Goal: Task Accomplishment & Management: Complete application form

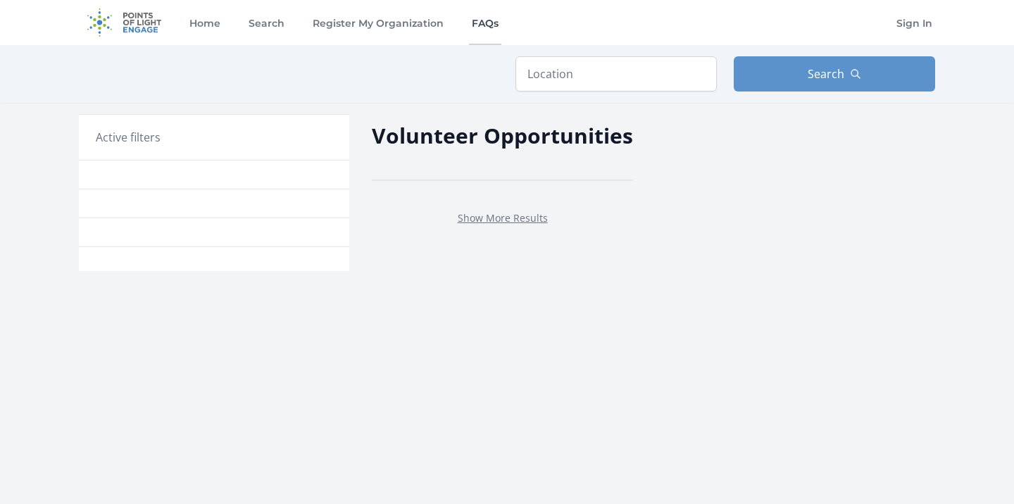
click at [475, 21] on link "FAQs" at bounding box center [485, 22] width 32 height 45
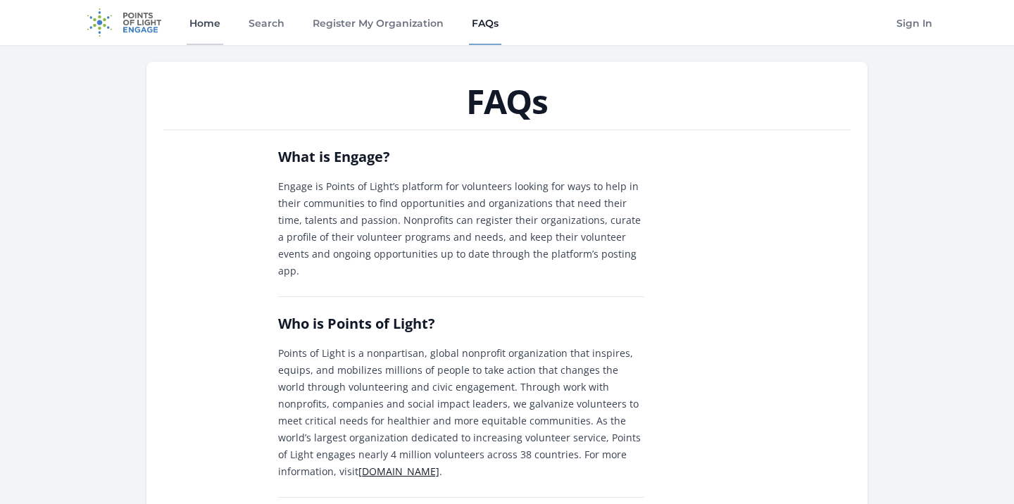
click at [205, 23] on link "Home" at bounding box center [205, 22] width 37 height 45
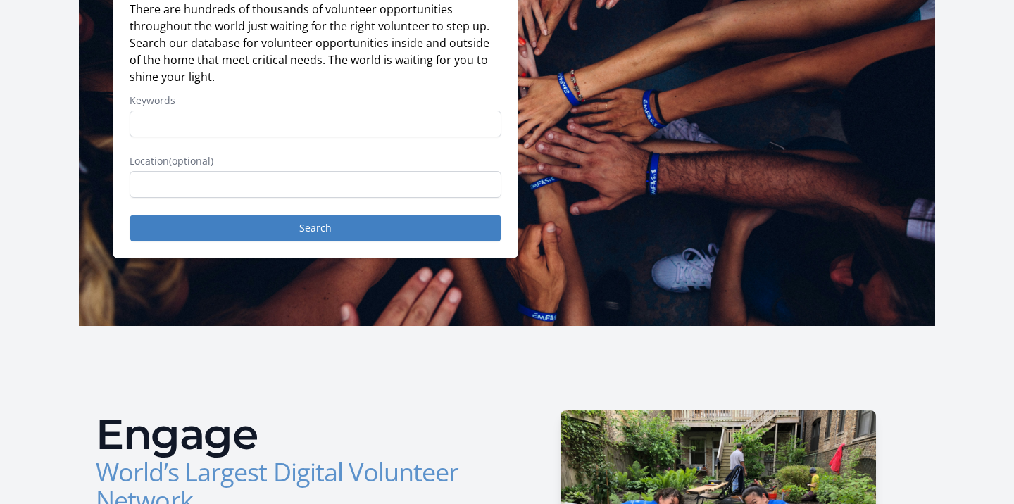
scroll to position [166, 0]
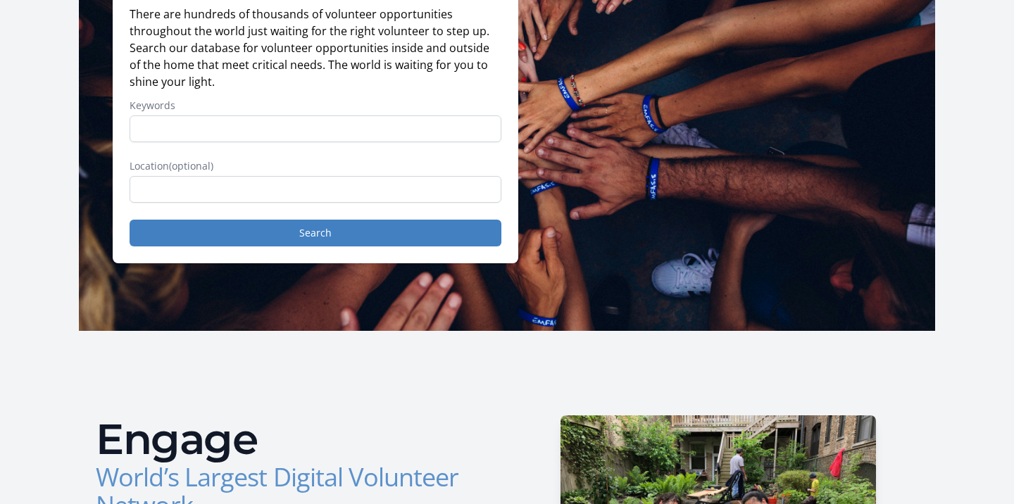
click at [139, 130] on input "Keywords" at bounding box center [316, 128] width 372 height 27
type input "volunteer"
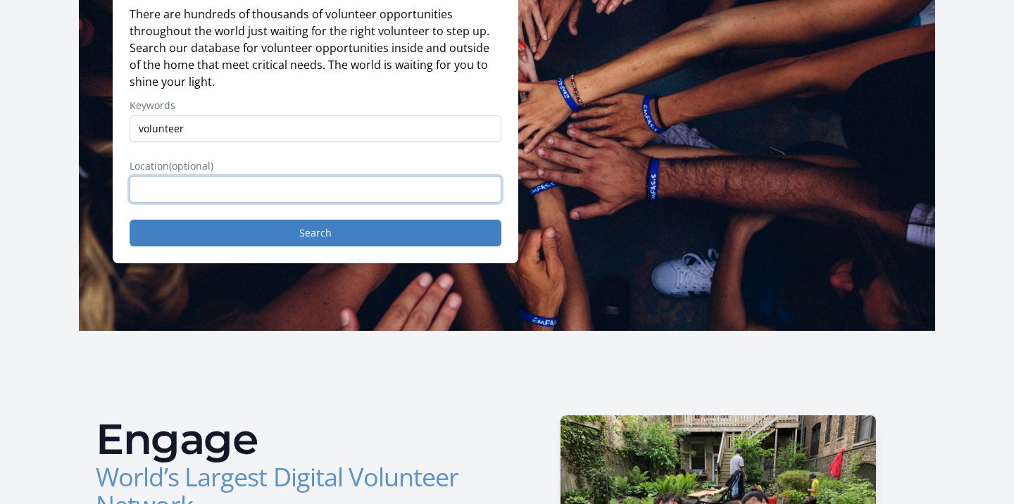
click at [151, 185] on input "text" at bounding box center [316, 189] width 372 height 27
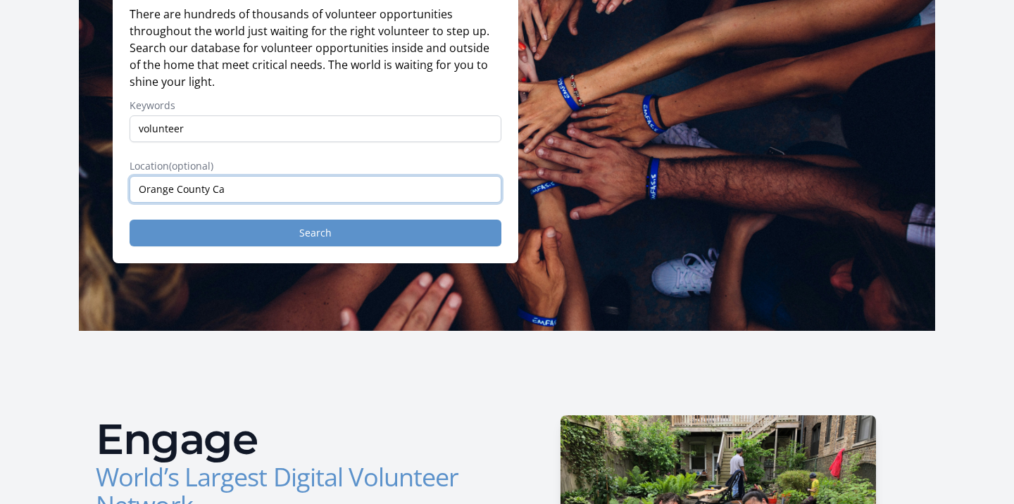
type input "Orange County Ca"
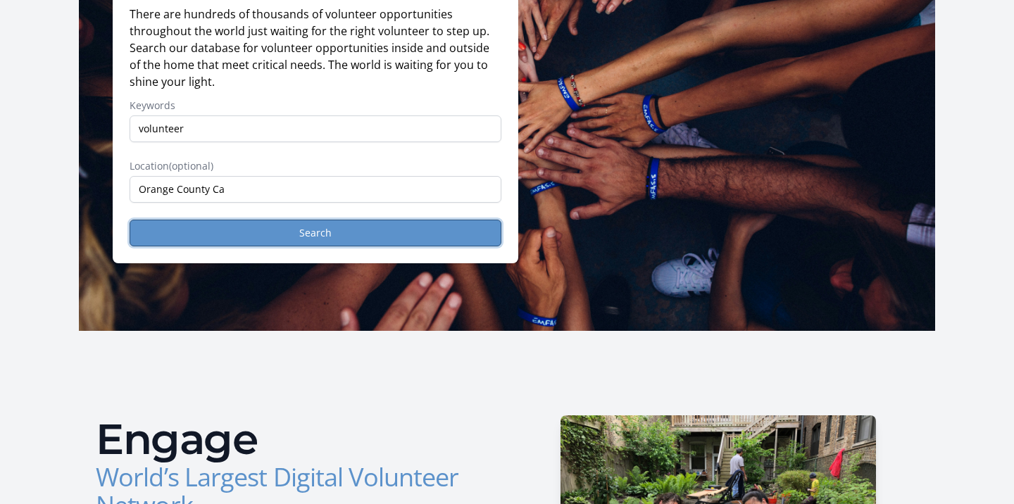
click at [263, 228] on button "Search" at bounding box center [316, 233] width 372 height 27
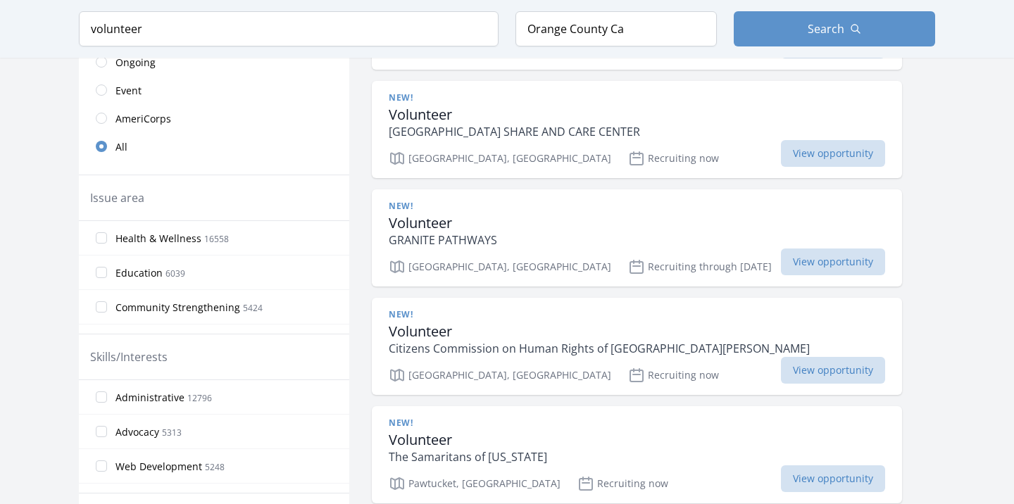
scroll to position [345, 0]
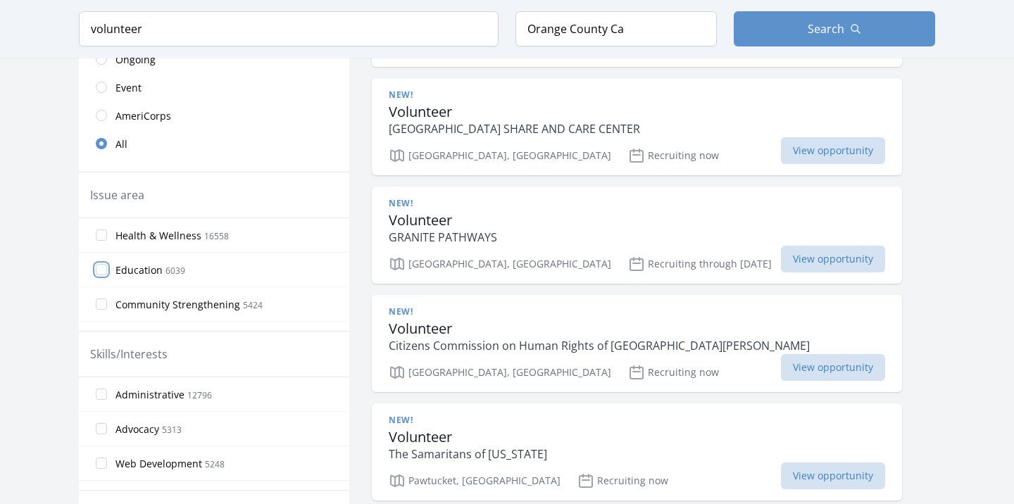
click at [100, 266] on input "Education 6039" at bounding box center [101, 269] width 11 height 11
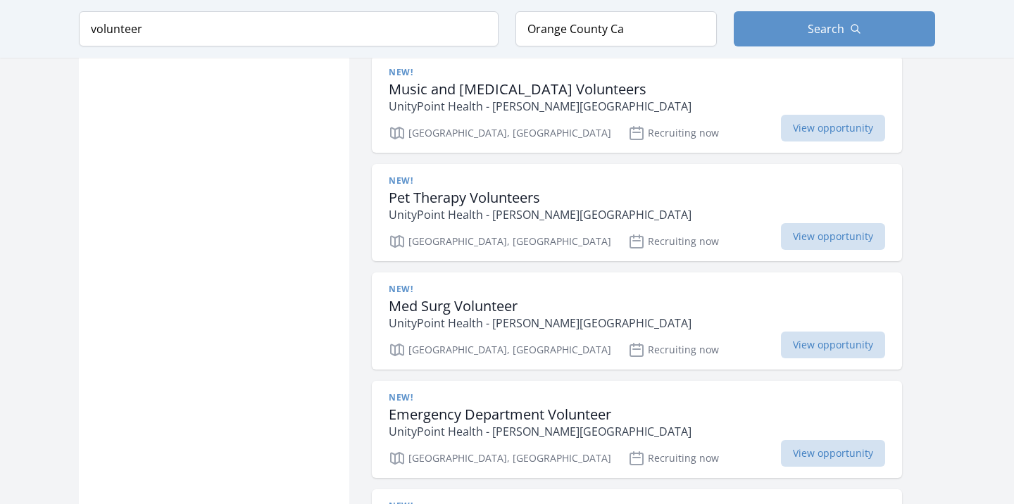
scroll to position [1562, 0]
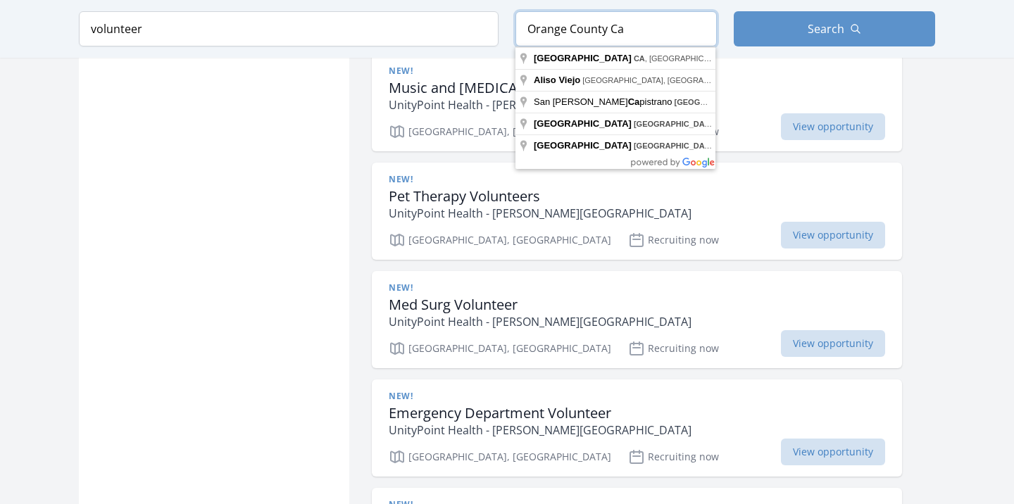
drag, startPoint x: 623, startPoint y: 28, endPoint x: 527, endPoint y: 42, distance: 97.4
click at [525, 41] on input "Orange County Ca" at bounding box center [616, 28] width 201 height 35
type input "Orange County, CA, USA"
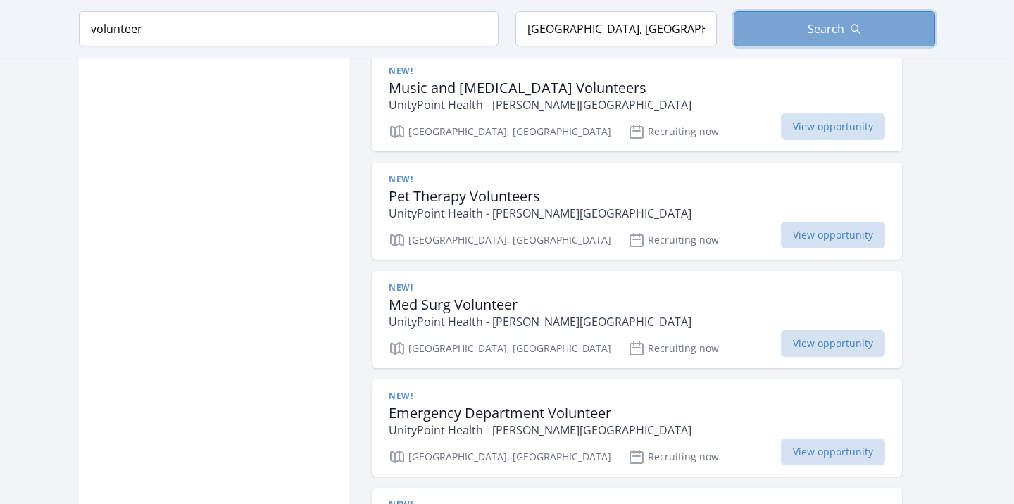
click at [794, 33] on button "Search" at bounding box center [834, 28] width 201 height 35
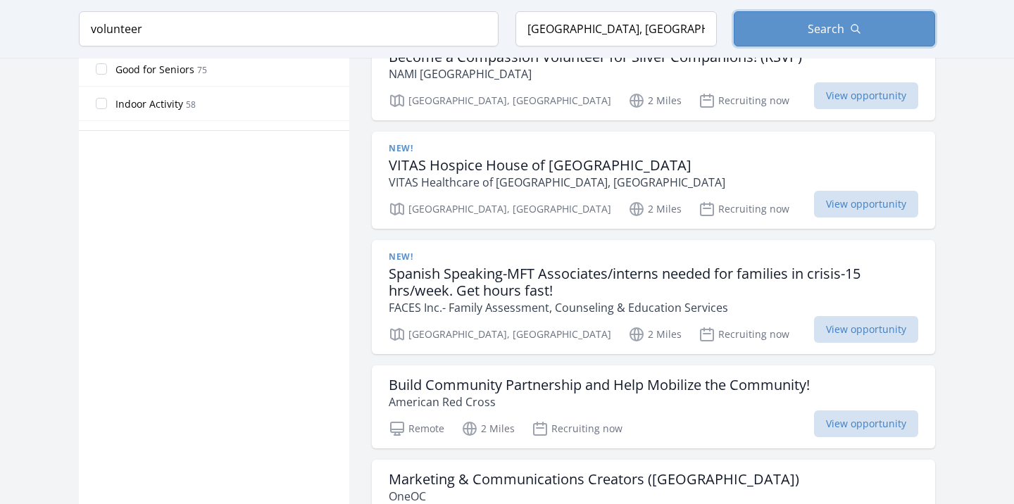
scroll to position [920, 0]
click at [632, 222] on ul "New! Online Volunteer Tutor Step Up Tutoring Remote 2 Miles Recruiting now View…" at bounding box center [653, 338] width 563 height 2104
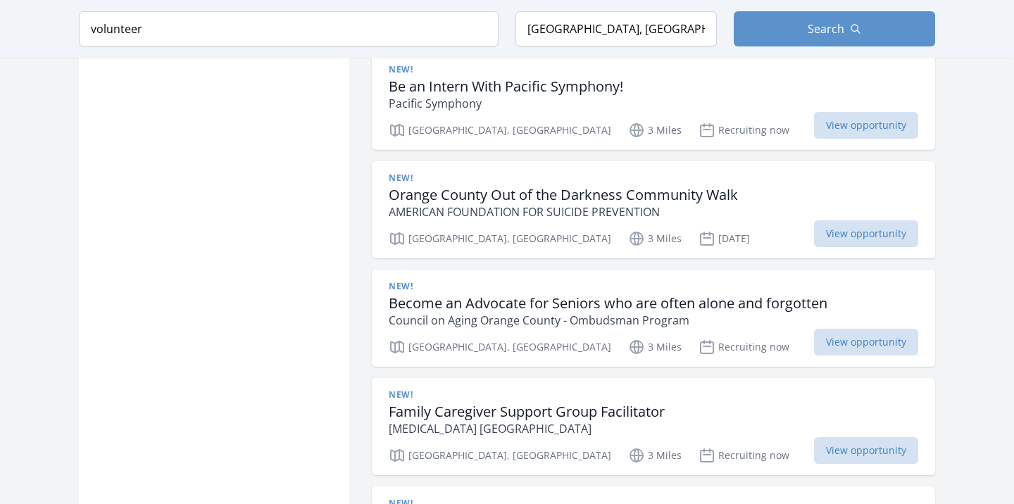
scroll to position [3861, 0]
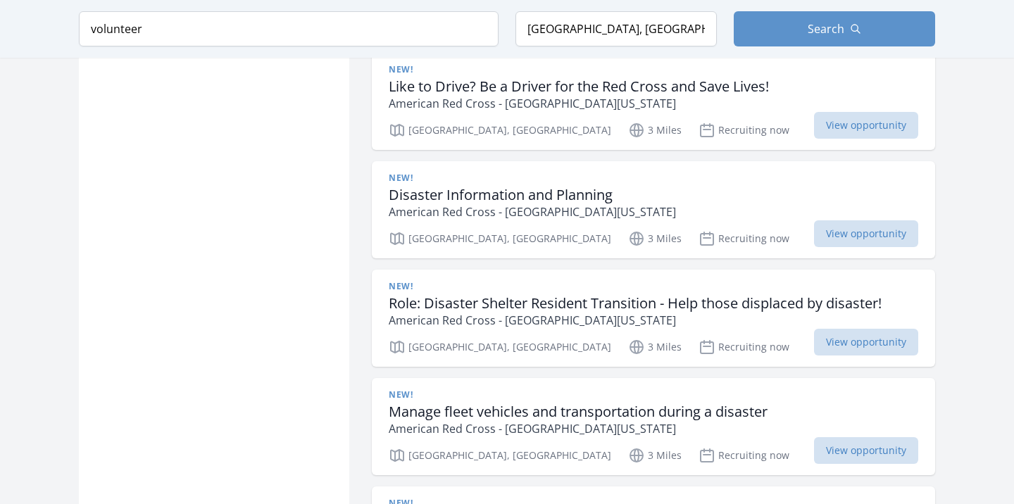
scroll to position [5638, 0]
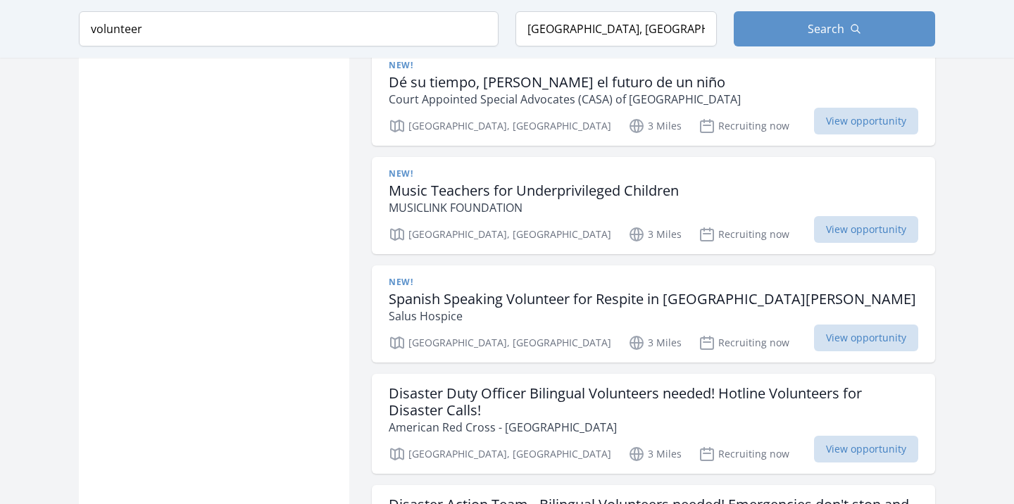
scroll to position [8041, 0]
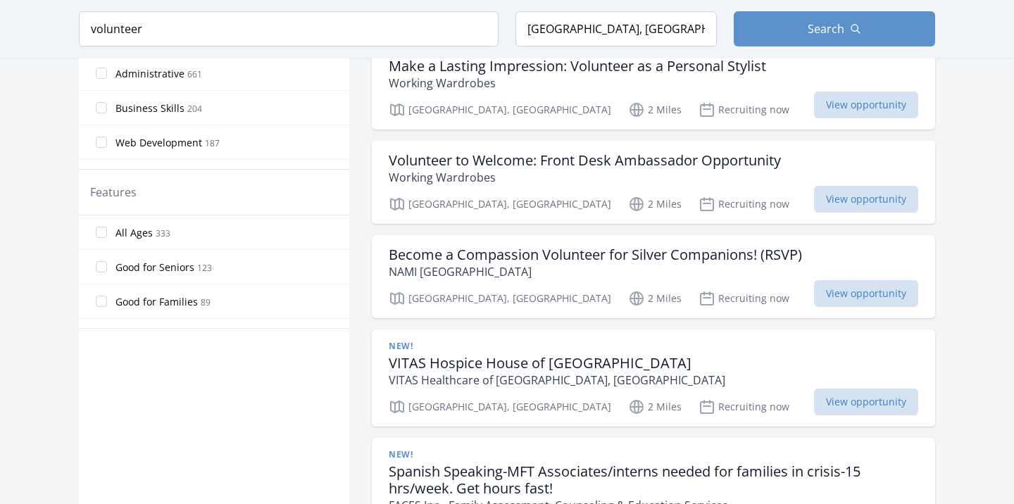
click at [632, 235] on div "Become a Compassion Volunteer for Silver Companions! (RSVP) NAMI Orange County …" at bounding box center [653, 276] width 563 height 83
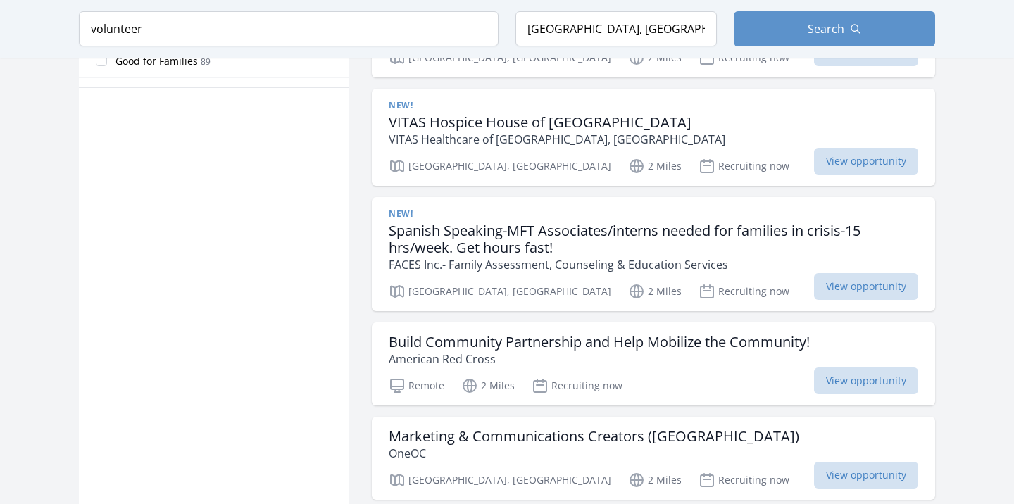
scroll to position [1001, 0]
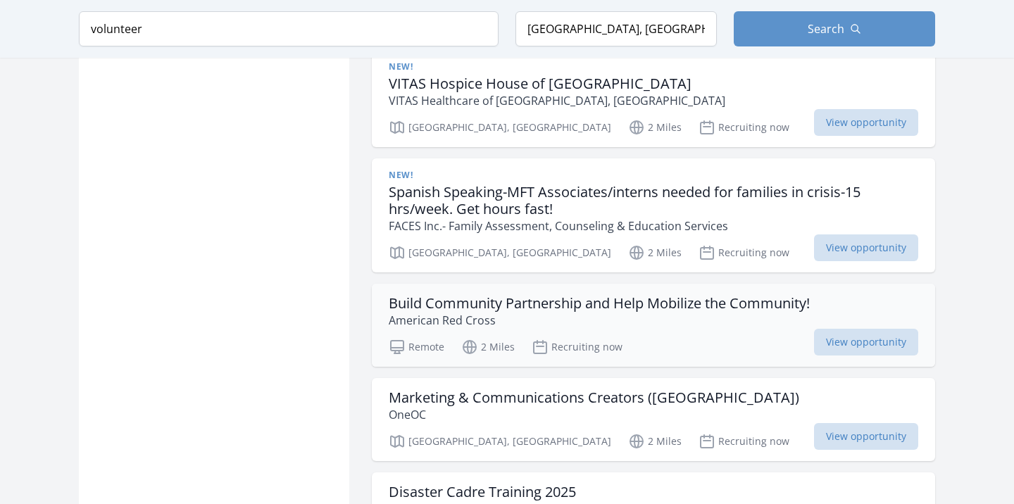
click at [649, 312] on p "American Red Cross" at bounding box center [599, 320] width 421 height 17
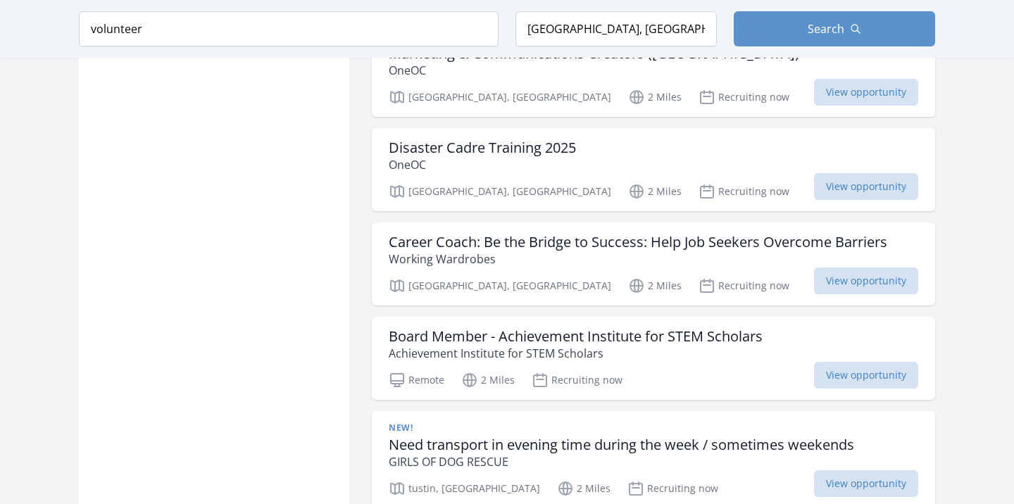
scroll to position [1344, 0]
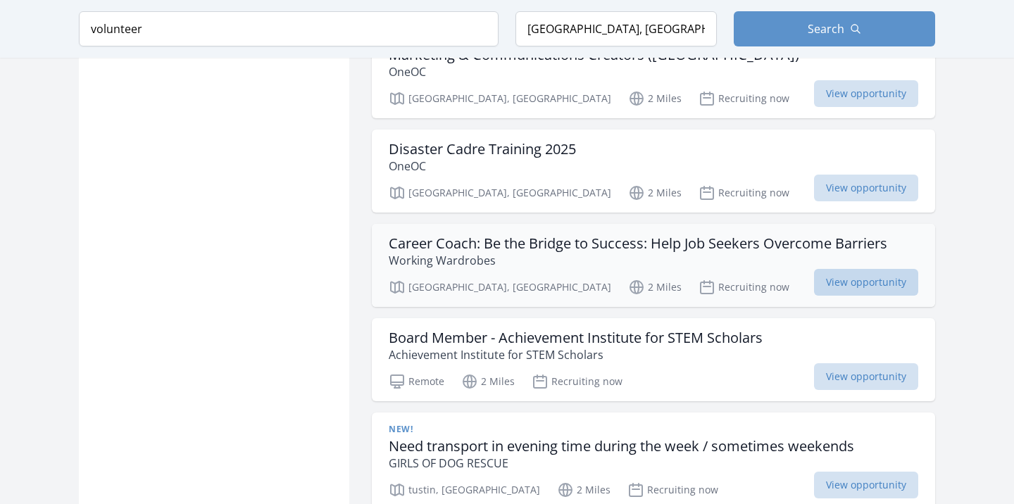
click at [846, 269] on span "View opportunity" at bounding box center [866, 282] width 104 height 27
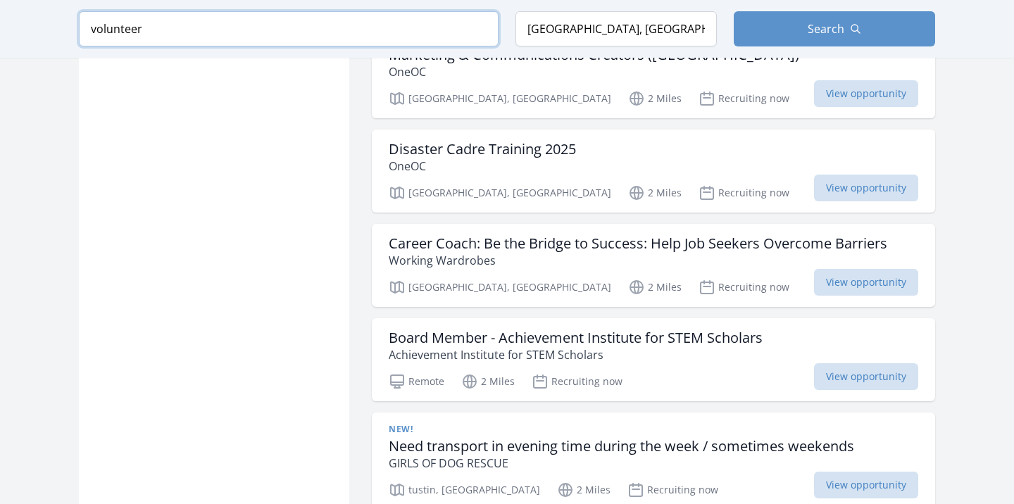
drag, startPoint x: 143, startPoint y: 30, endPoint x: 77, endPoint y: 27, distance: 65.6
click at [77, 27] on div "Keyword volunteer Location Orange County, CA, USA Search" at bounding box center [506, 29] width 901 height 58
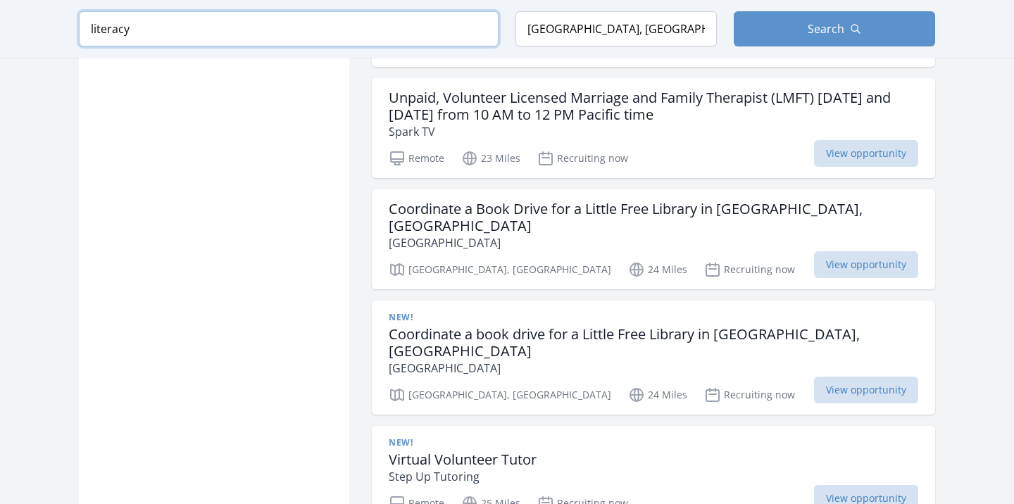
scroll to position [3694, 0]
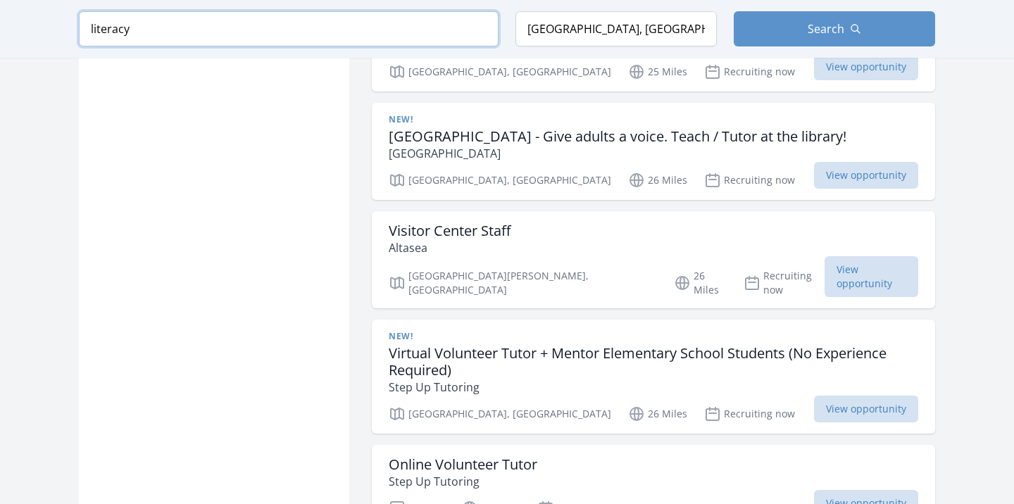
scroll to position [4577, 0]
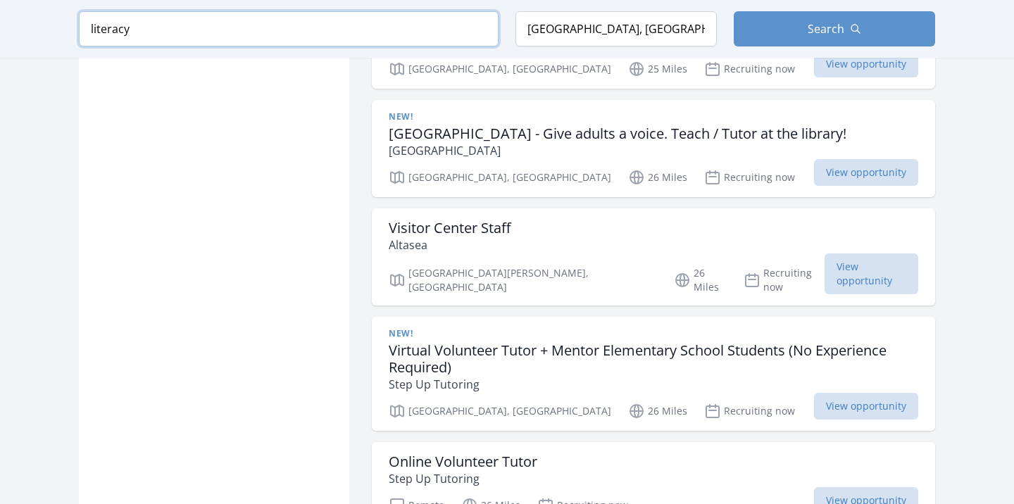
drag, startPoint x: 130, startPoint y: 27, endPoint x: 82, endPoint y: 25, distance: 47.9
click at [82, 25] on input "literacy" at bounding box center [289, 28] width 420 height 35
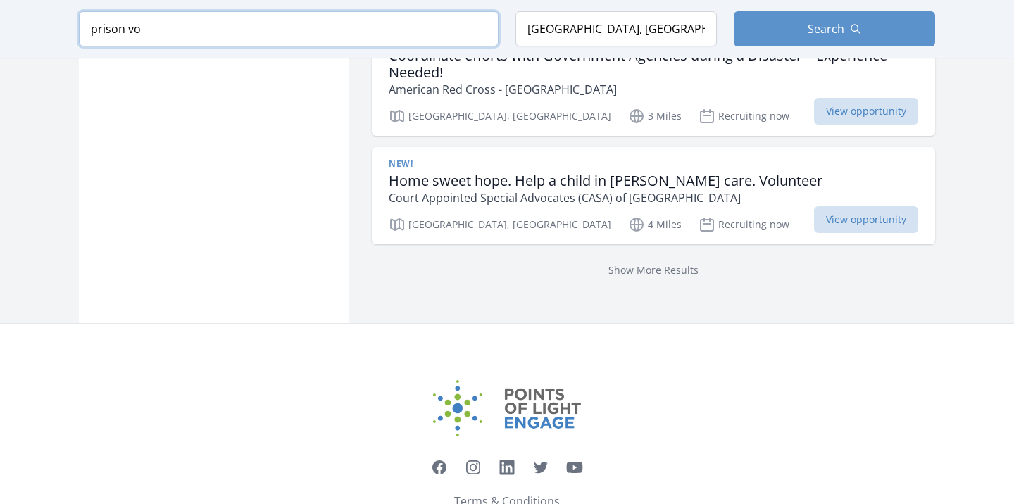
scroll to position [1199, 0]
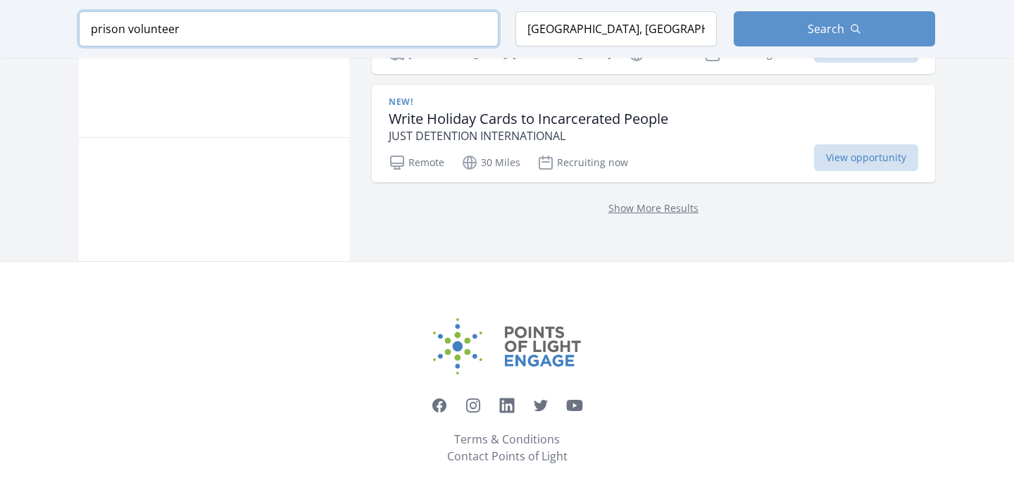
scroll to position [856, 0]
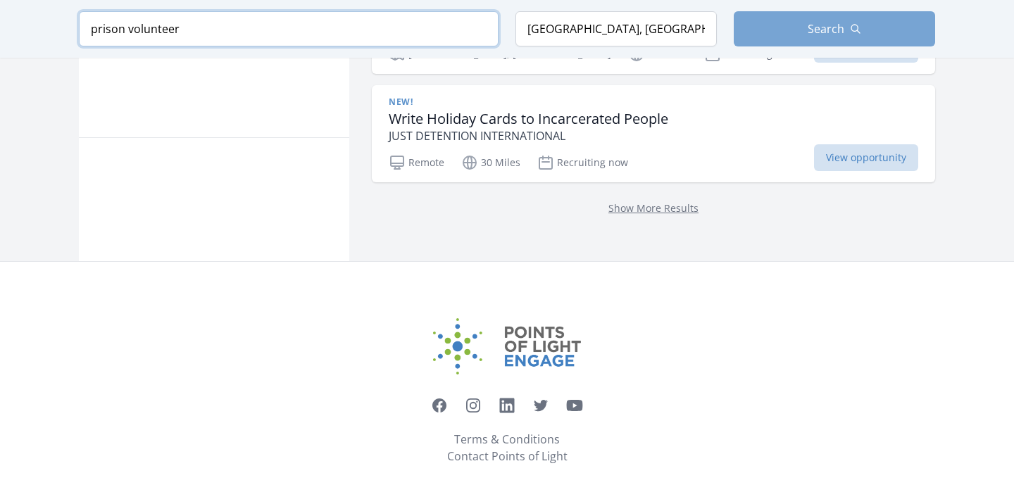
type input "prison volunteer"
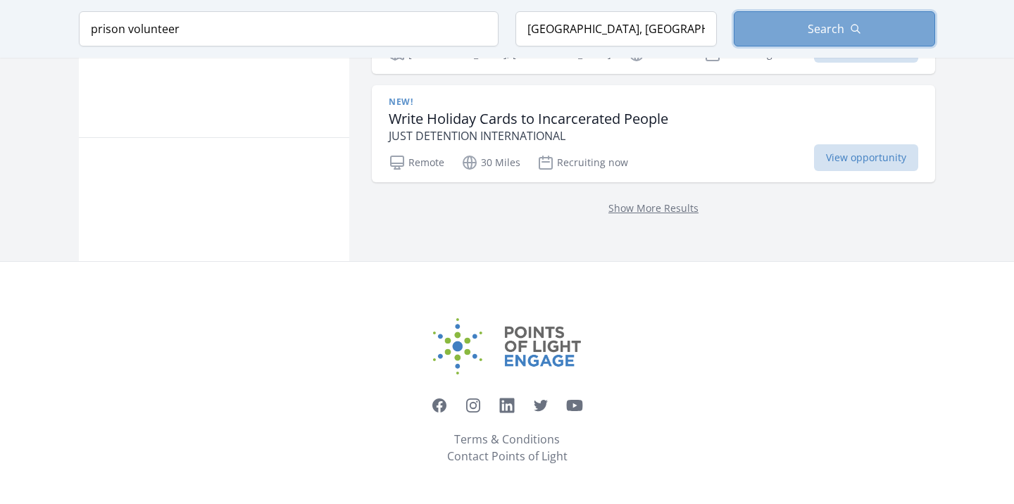
click at [760, 30] on button "Search" at bounding box center [834, 28] width 201 height 35
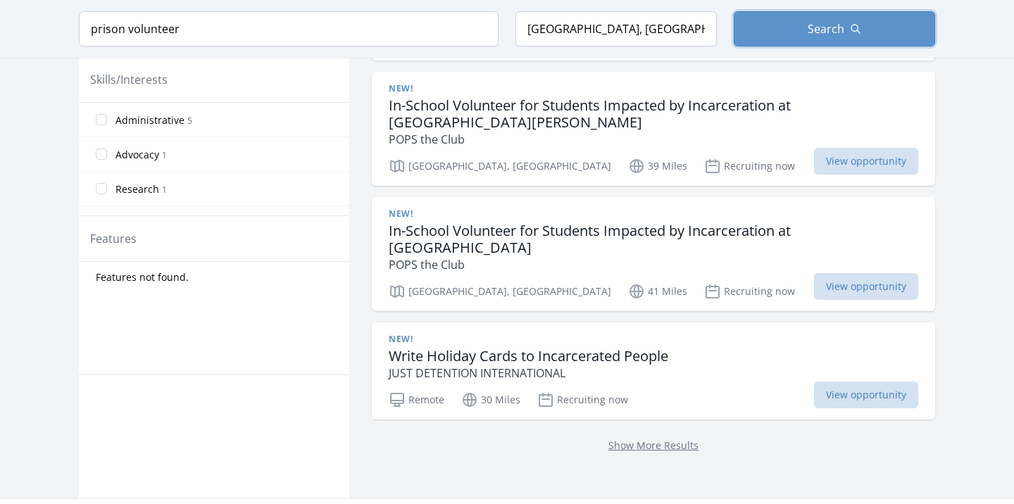
scroll to position [620, 0]
click at [876, 388] on span "View opportunity" at bounding box center [866, 394] width 104 height 27
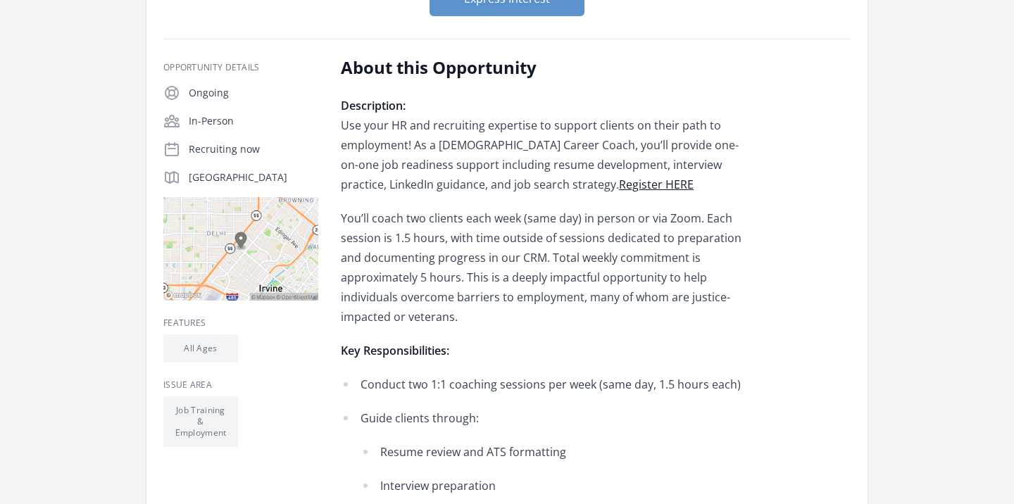
scroll to position [237, 0]
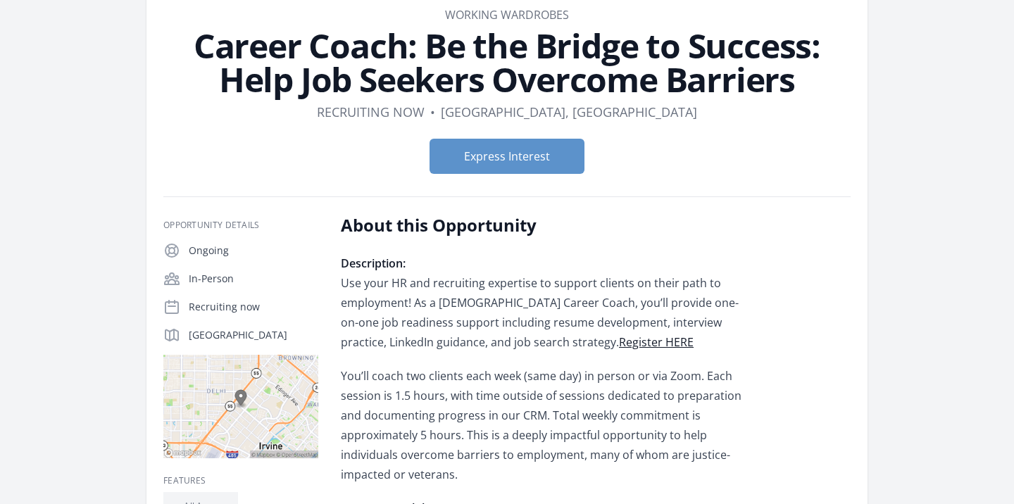
scroll to position [0, 0]
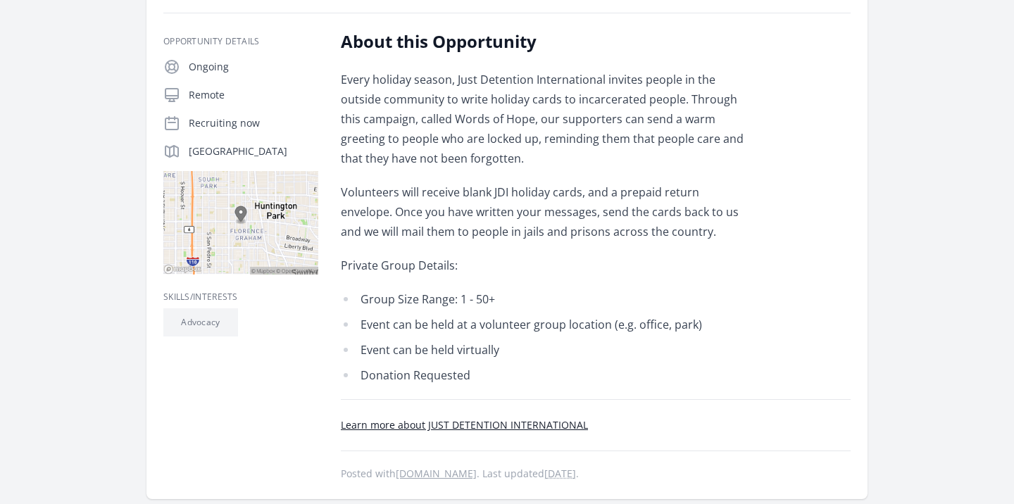
scroll to position [263, 0]
click at [506, 423] on link "Learn more about JUST DETENTION INTERNATIONAL" at bounding box center [464, 423] width 247 height 13
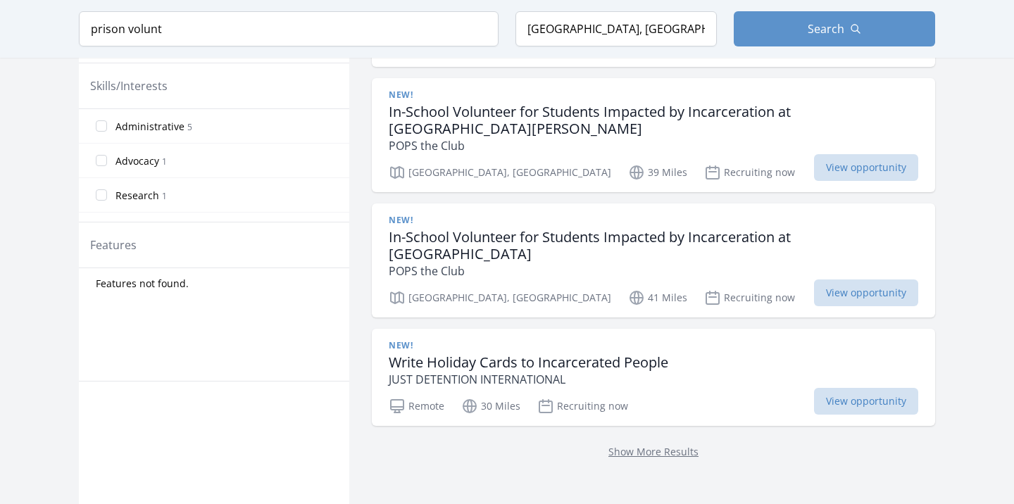
scroll to position [616, 0]
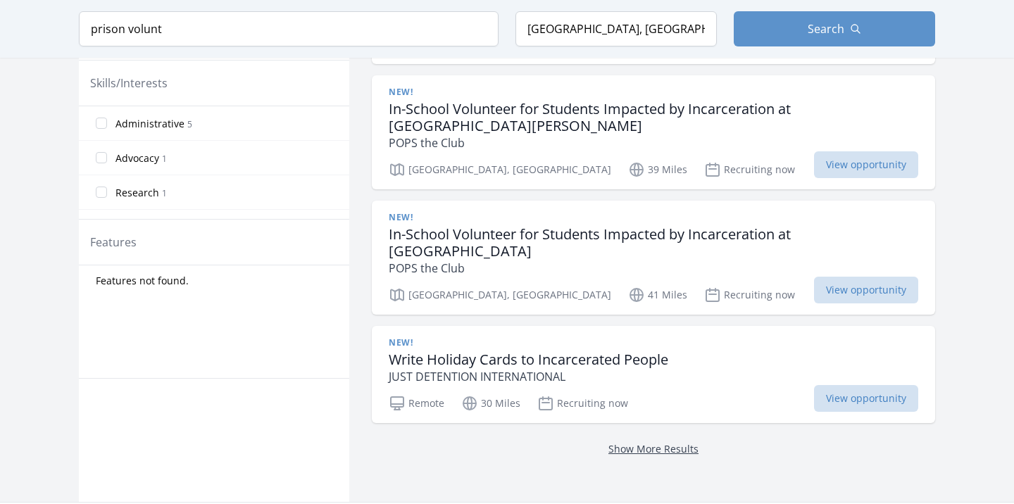
click at [647, 450] on link "Show More Results" at bounding box center [653, 448] width 90 height 13
click at [647, 451] on link "Show More Results" at bounding box center [653, 448] width 90 height 13
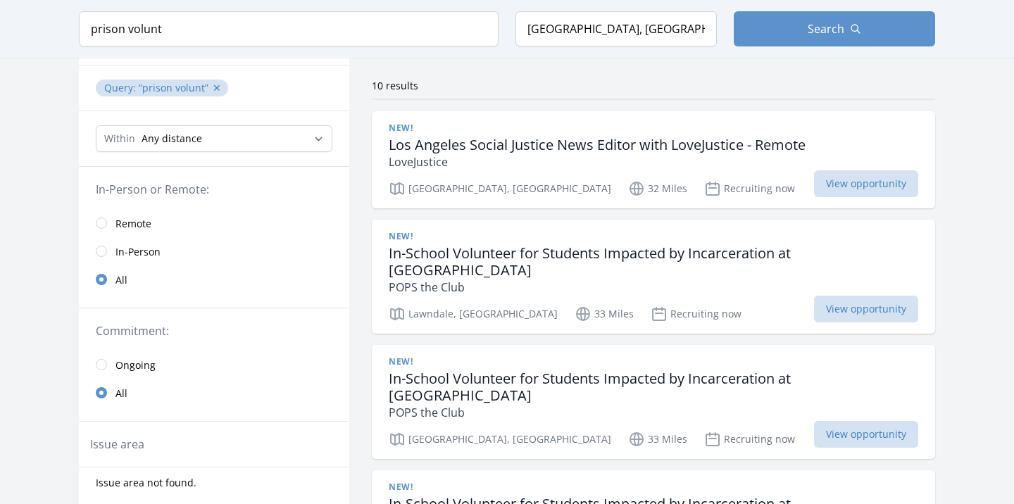
scroll to position [92, 0]
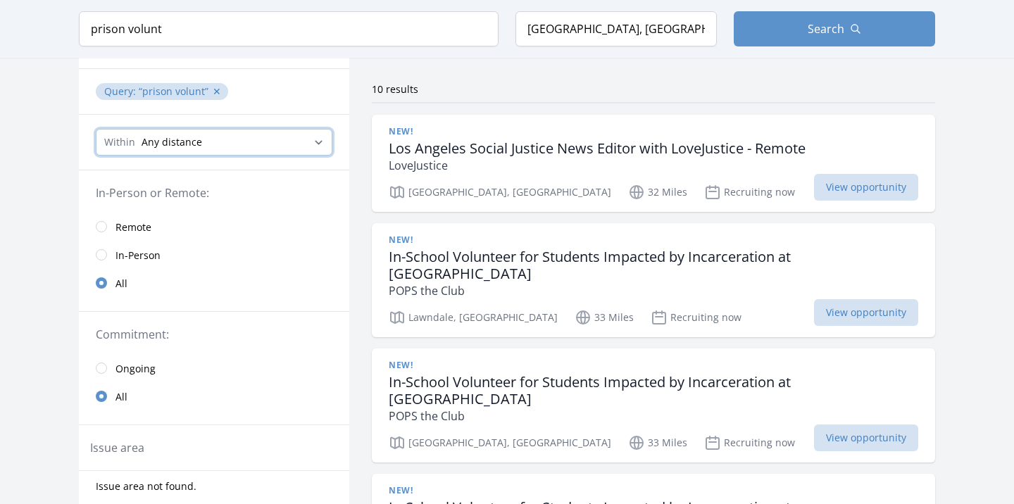
click at [315, 145] on select "Any distance , 5 Miles , 20 Miles , 50 Miles , 100 Miles" at bounding box center [214, 142] width 237 height 27
select select "32186"
click at [96, 129] on select "Any distance , 5 Miles , 20 Miles , 50 Miles , 100 Miles" at bounding box center [214, 142] width 237 height 27
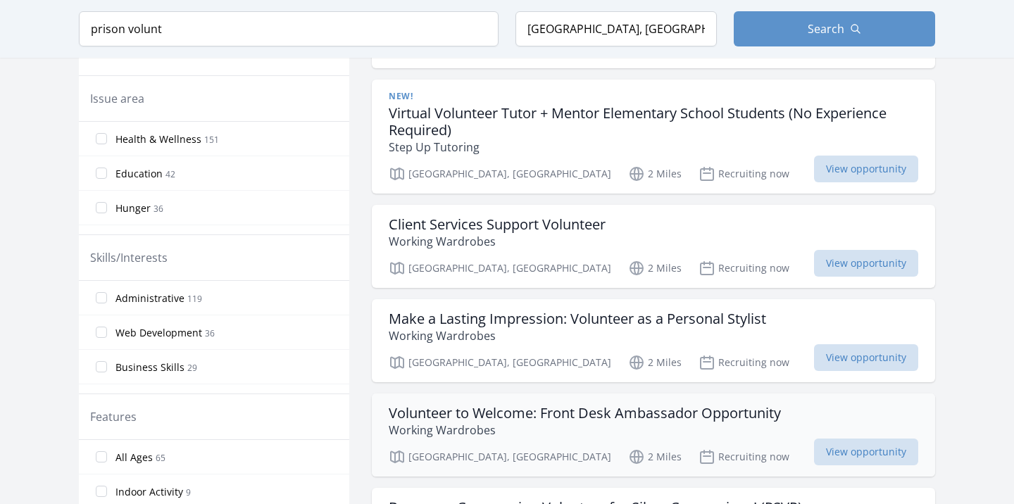
scroll to position [467, 0]
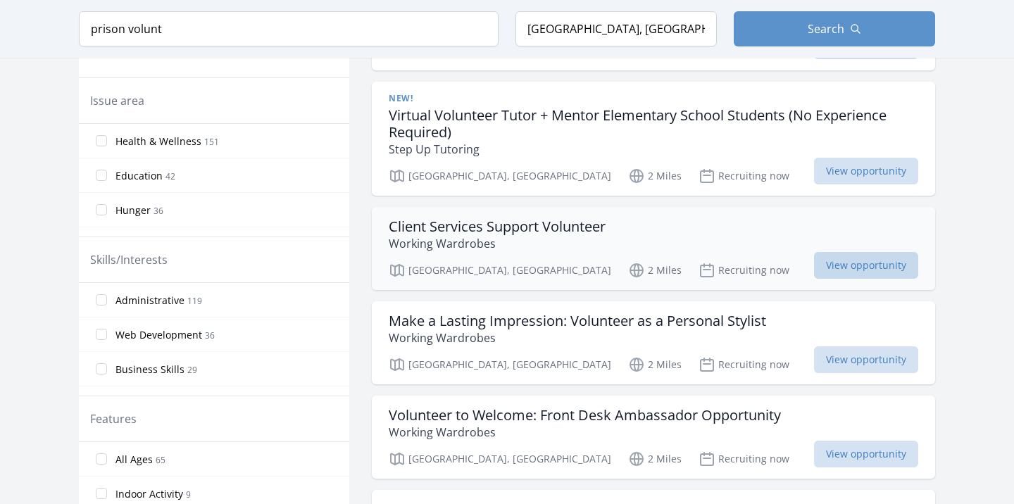
click at [880, 252] on span "View opportunity" at bounding box center [866, 265] width 104 height 27
click at [858, 441] on span "View opportunity" at bounding box center [866, 454] width 104 height 27
click at [693, 175] on div "New! Virtual Volunteer Tutor + Mentor Elementary School Students (No Experience…" at bounding box center [653, 139] width 563 height 114
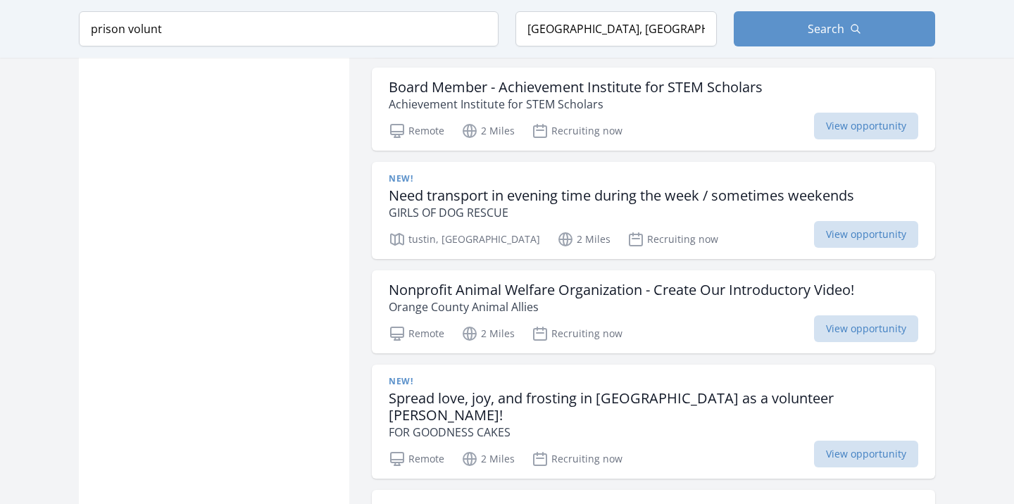
scroll to position [1600, 0]
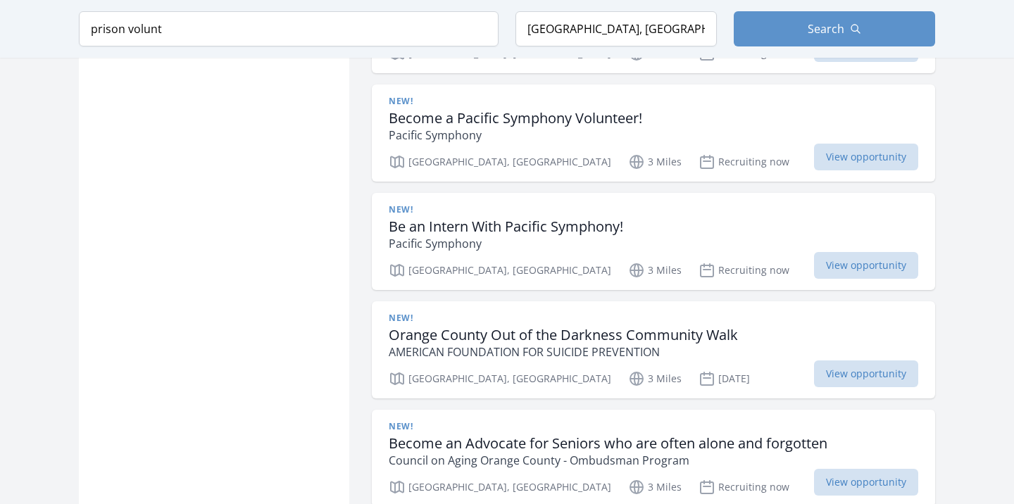
scroll to position [3714, 0]
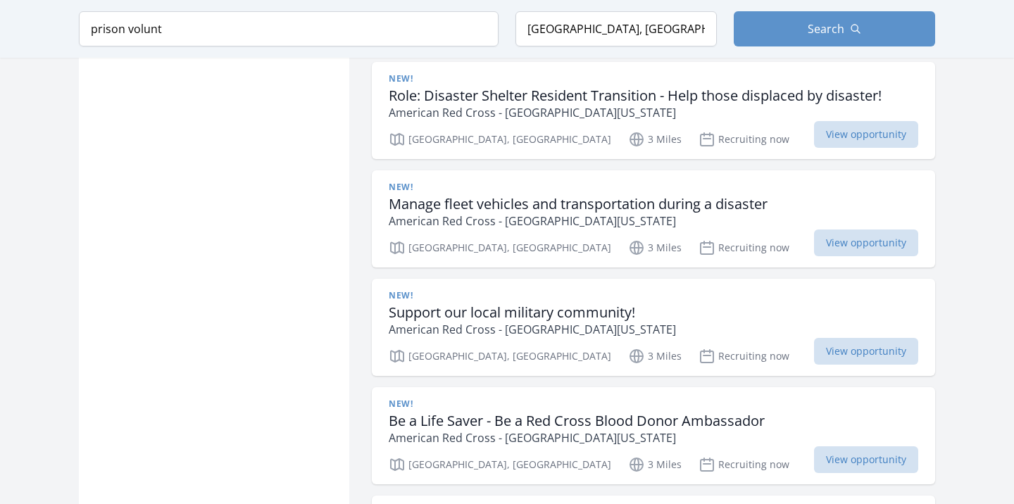
scroll to position [5847, 0]
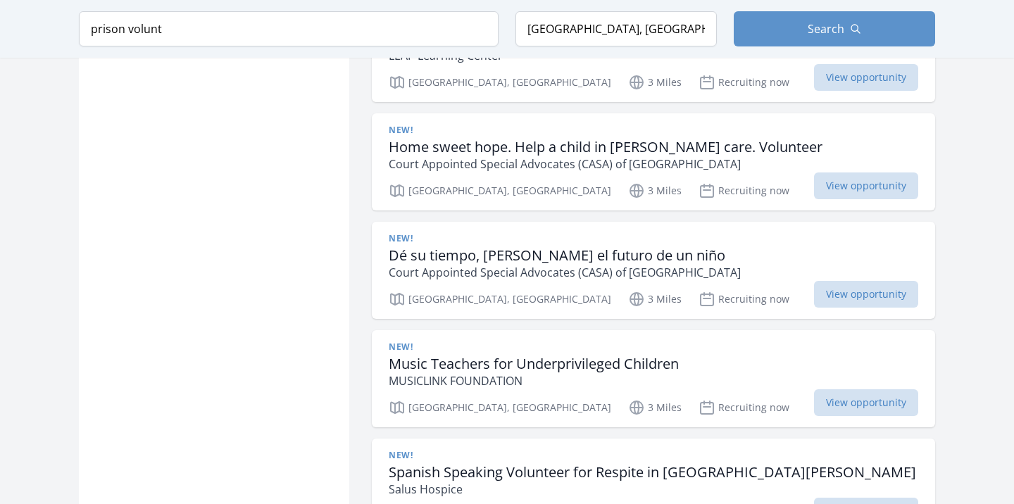
scroll to position [7869, 0]
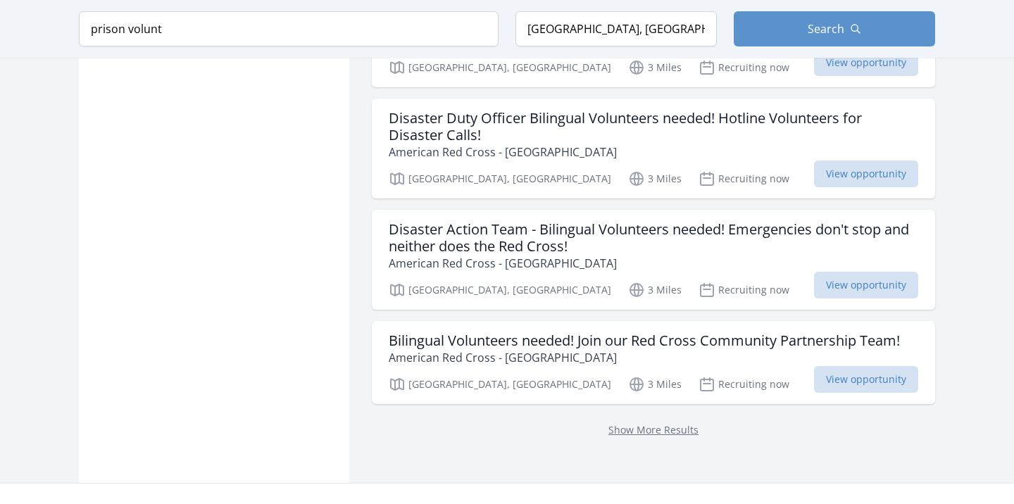
scroll to position [8320, 0]
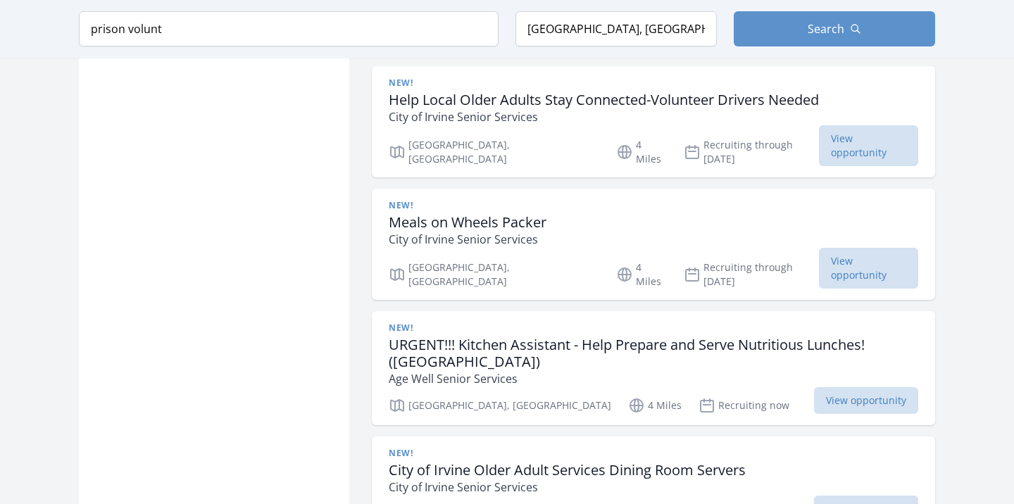
scroll to position [12237, 0]
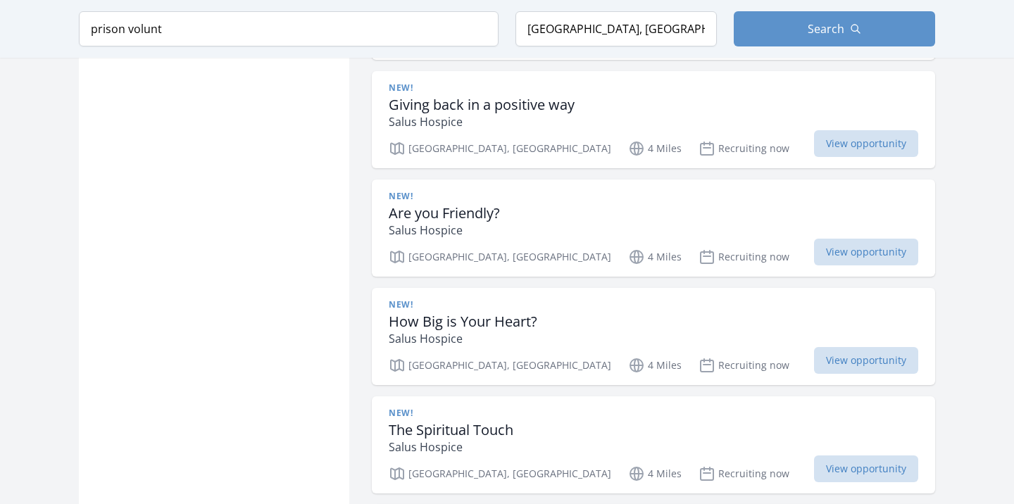
scroll to position [13844, 0]
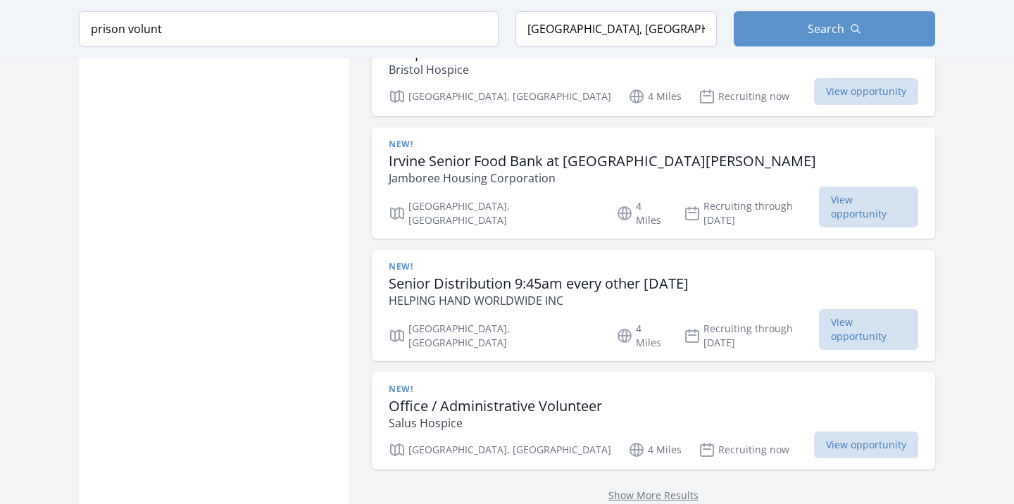
scroll to position [14768, 0]
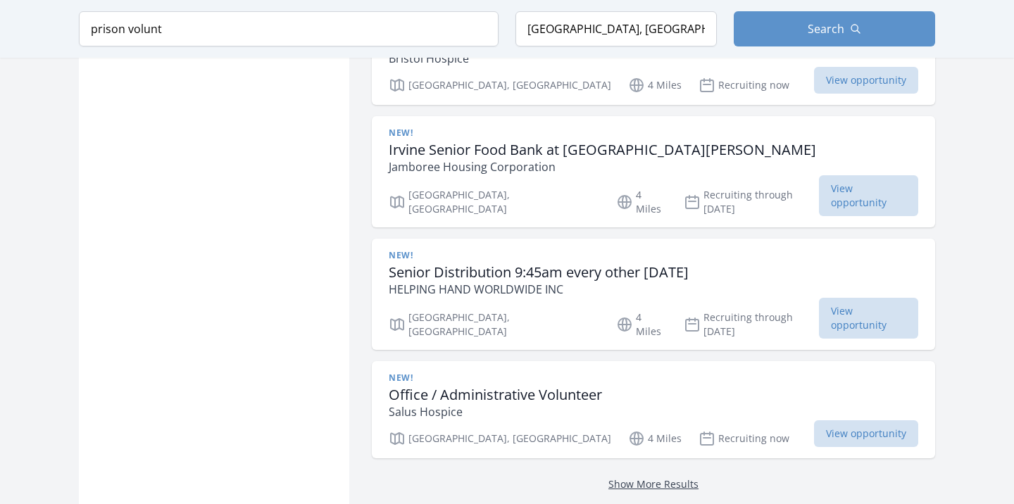
click at [678, 477] on link "Show More Results" at bounding box center [653, 483] width 90 height 13
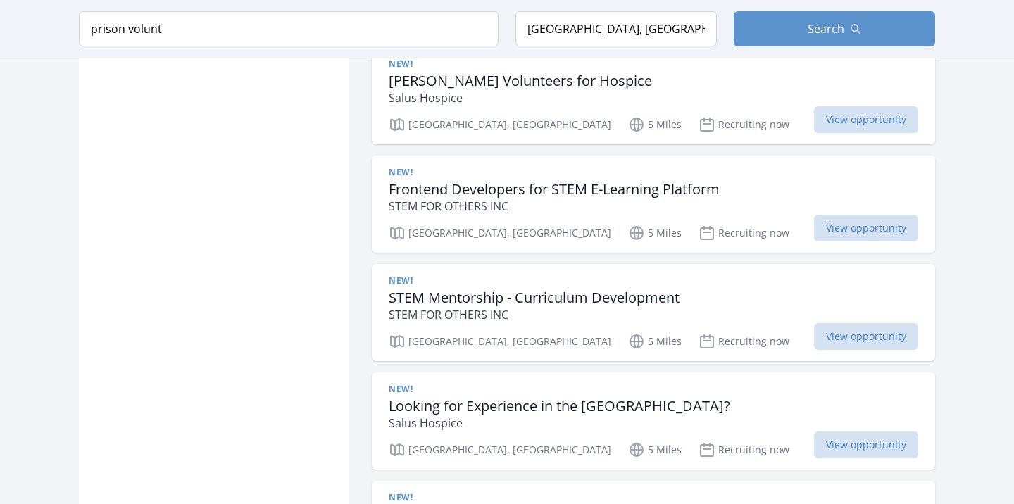
scroll to position [18543, 0]
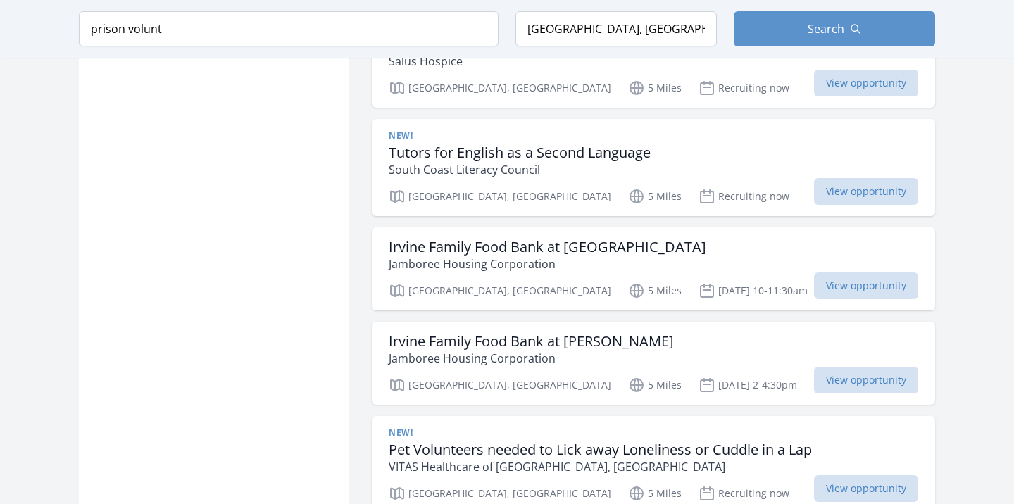
scroll to position [19025, 0]
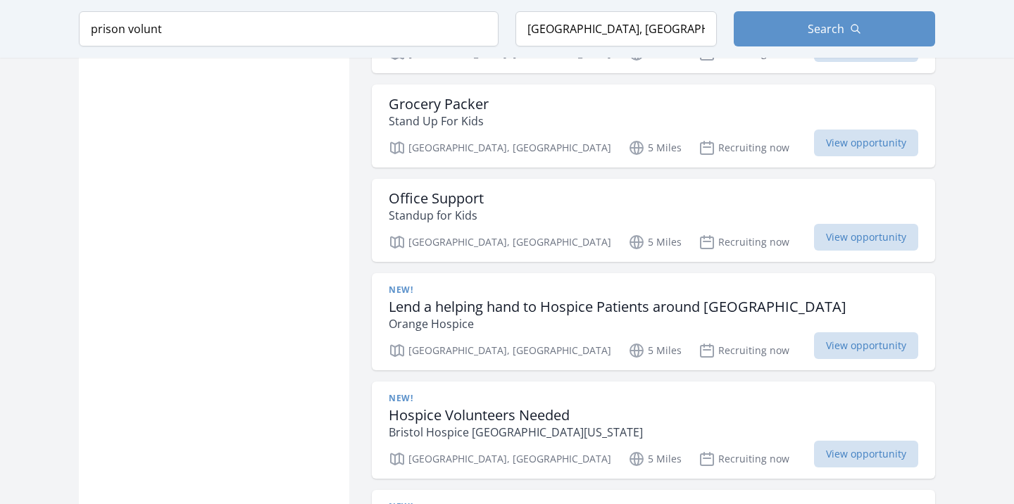
scroll to position [22804, 0]
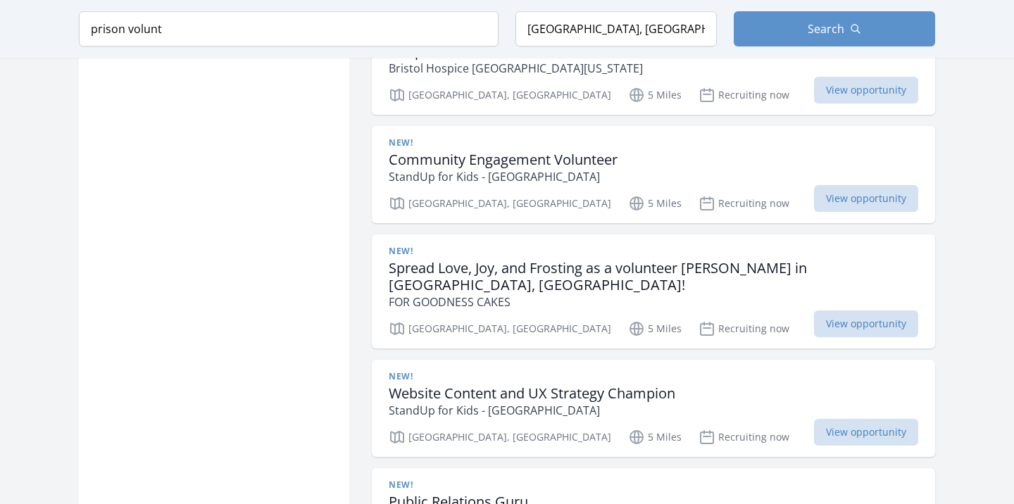
scroll to position [23173, 0]
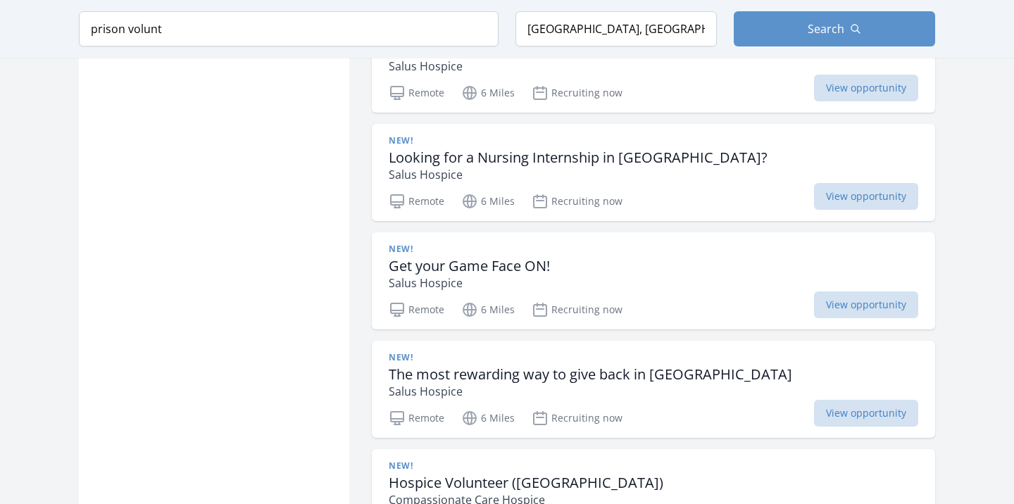
scroll to position [24716, 0]
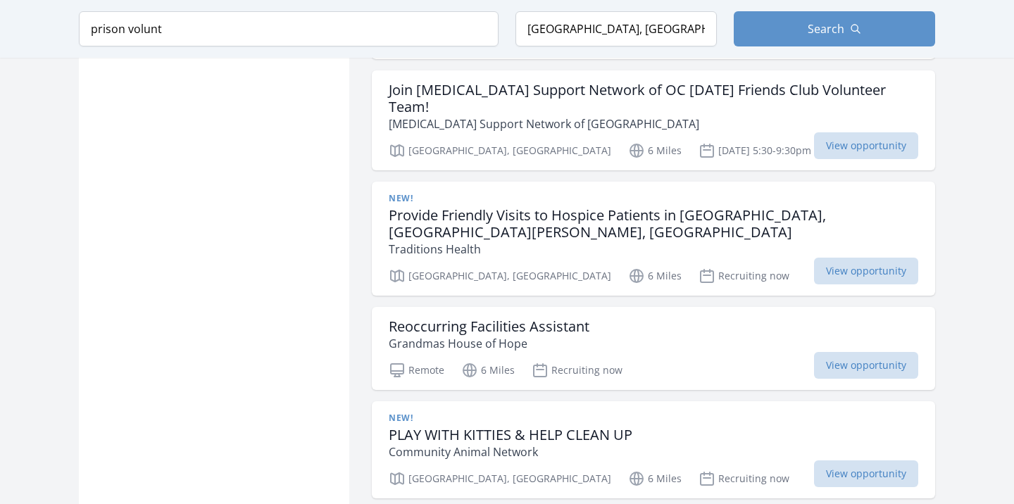
scroll to position [25433, 0]
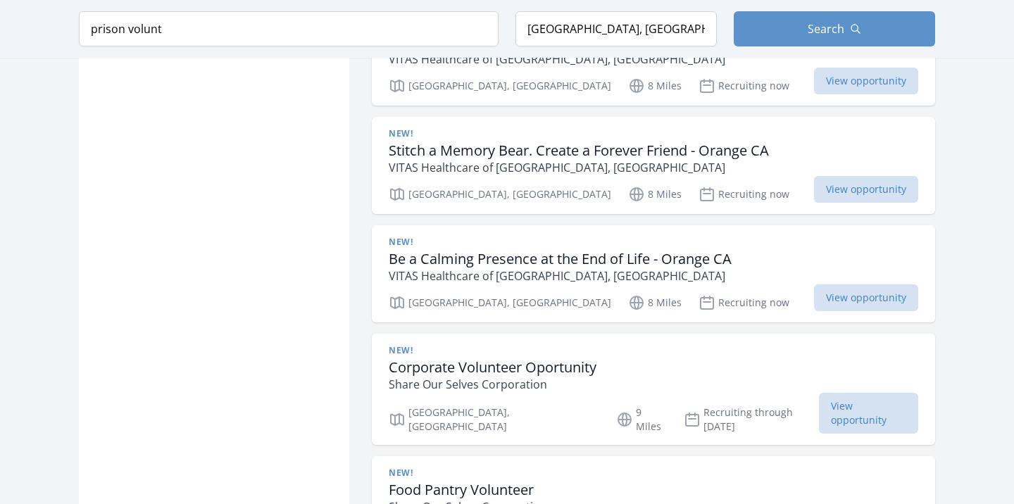
scroll to position [26817, 0]
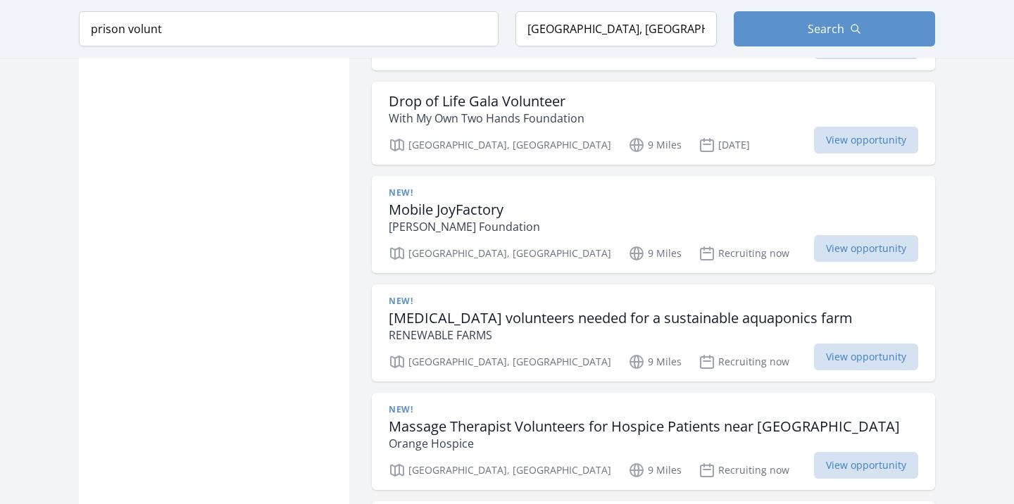
scroll to position [27560, 0]
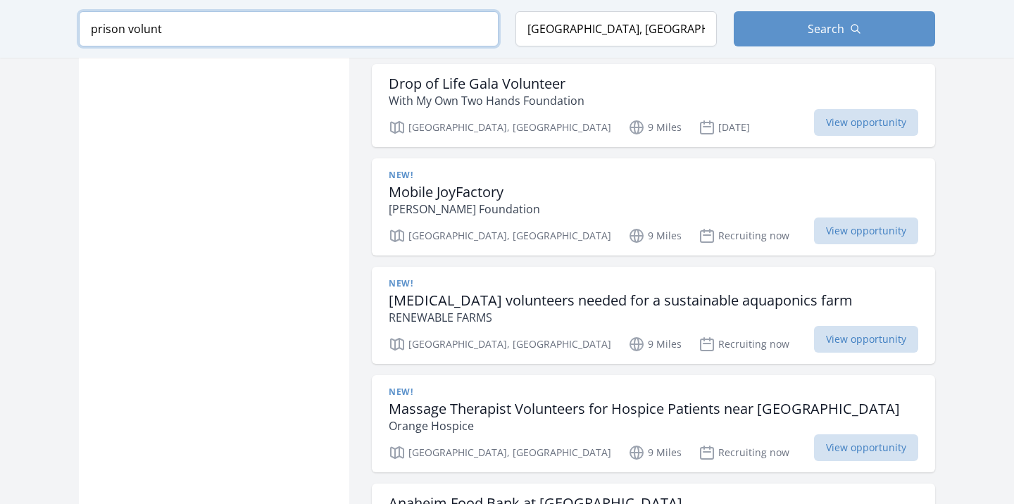
drag, startPoint x: 162, startPoint y: 30, endPoint x: 68, endPoint y: 25, distance: 93.8
click at [68, 23] on div "Keyword prison volunt Location Orange County, CA, USA Search" at bounding box center [506, 29] width 901 height 58
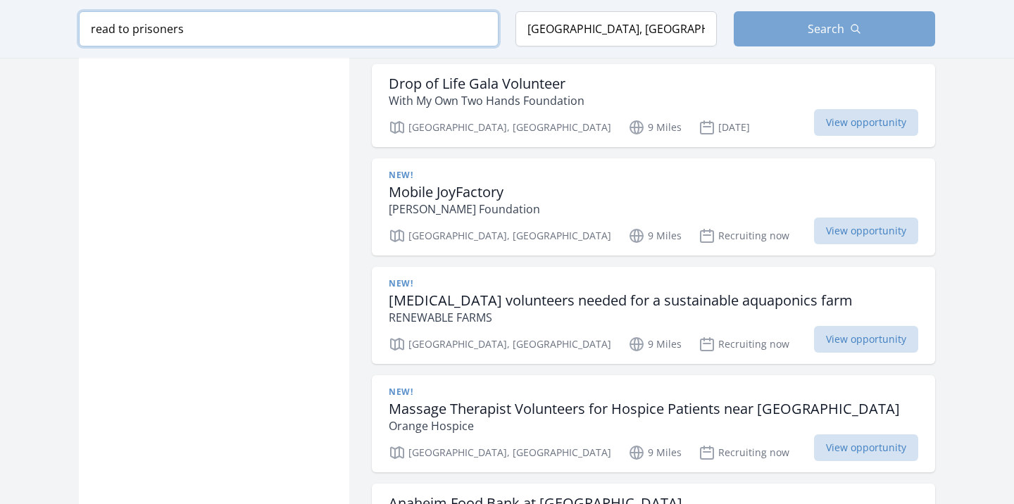
scroll to position [2114, 0]
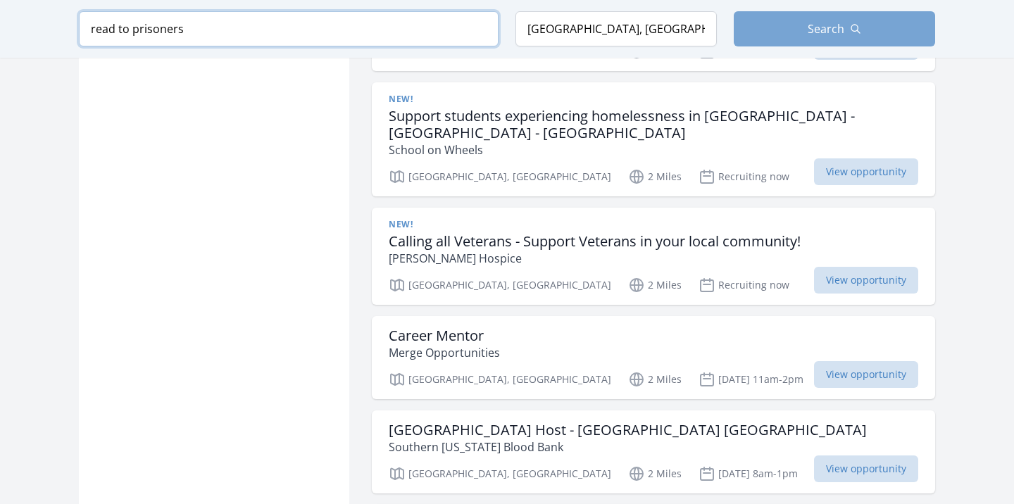
type input "read to prisoners"
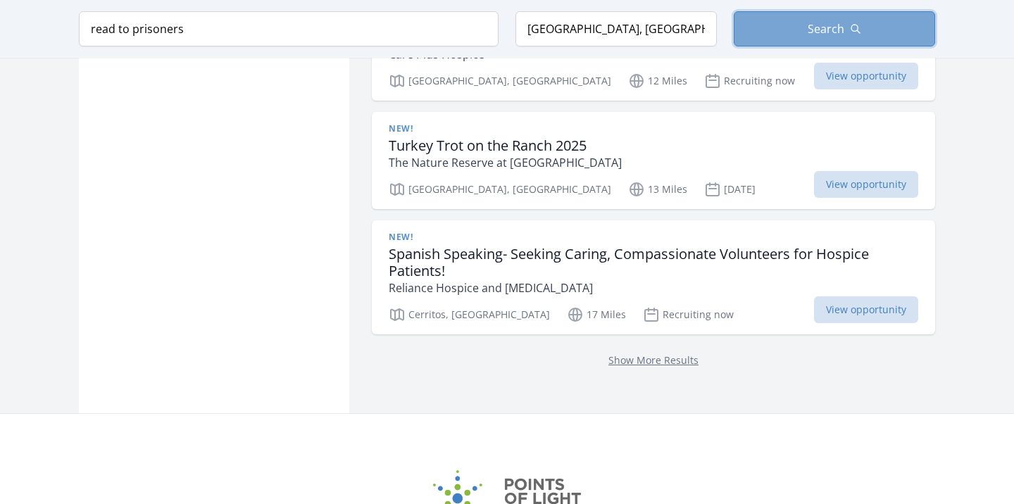
click at [852, 15] on button "Search" at bounding box center [834, 28] width 201 height 35
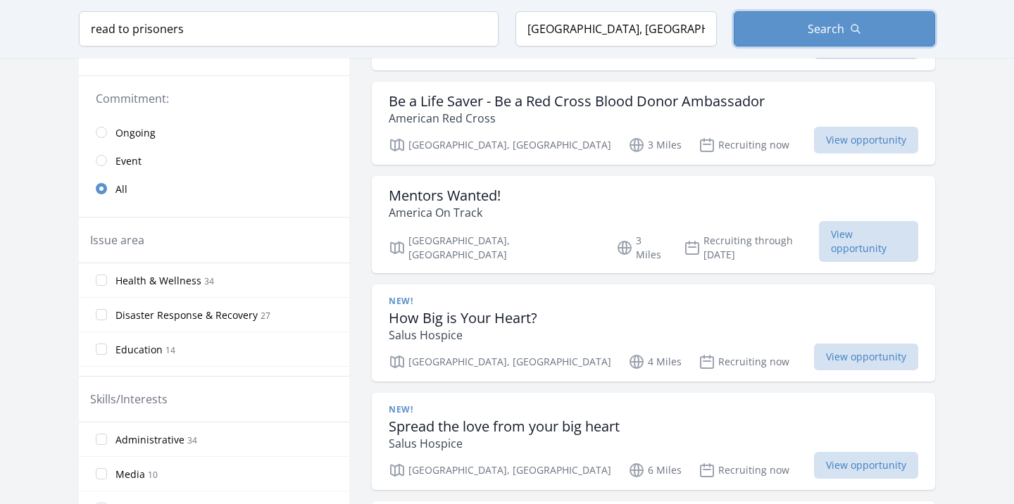
scroll to position [331, 0]
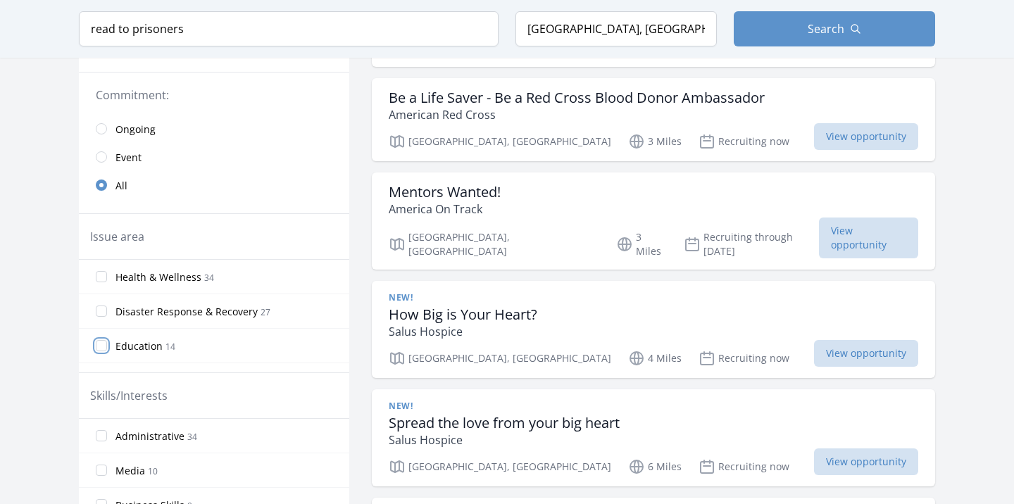
click at [101, 343] on input "Education 14" at bounding box center [101, 345] width 11 height 11
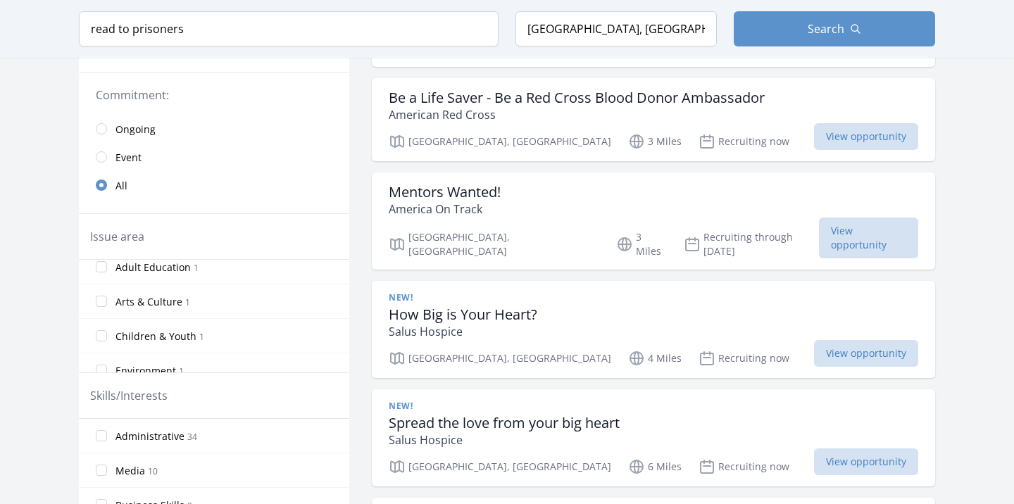
scroll to position [249, 0]
click at [99, 268] on input "Adult Education 1" at bounding box center [101, 268] width 11 height 11
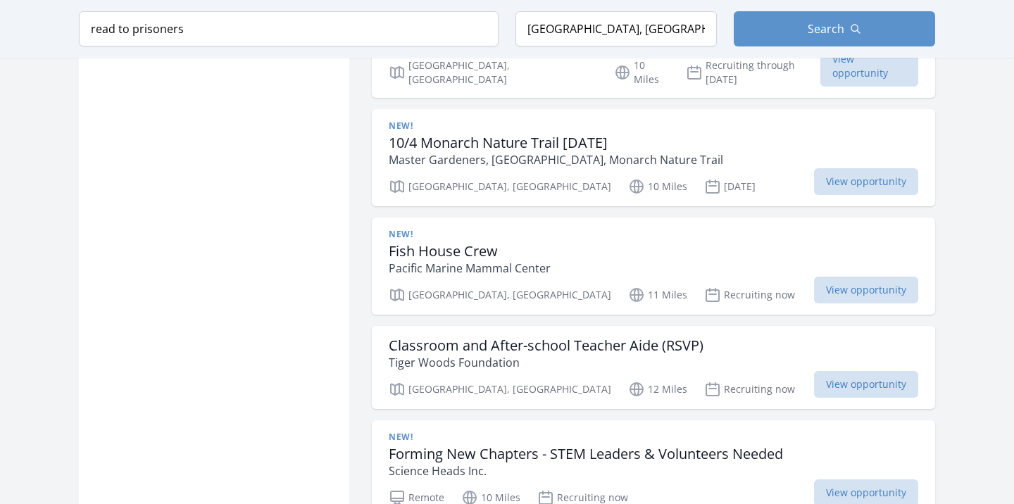
scroll to position [1032, 0]
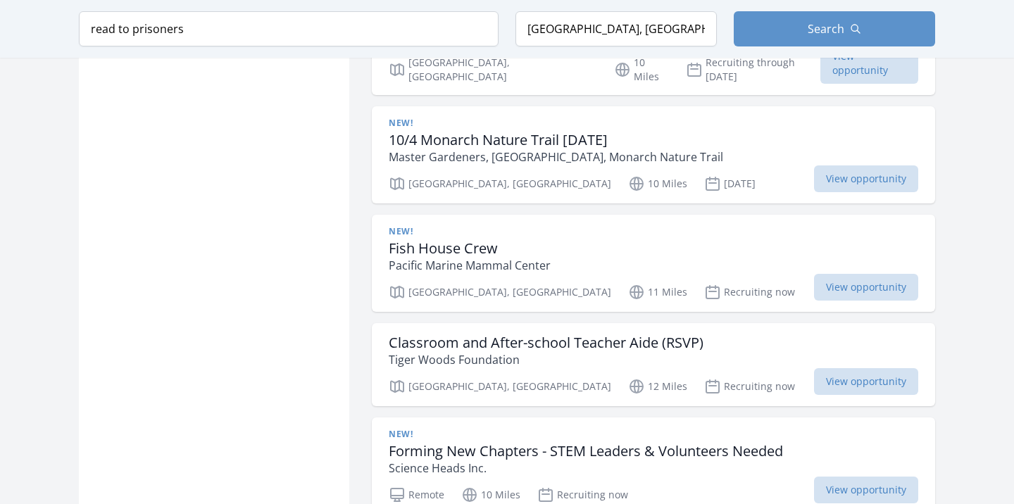
click at [741, 335] on div "Classroom and After-school Teacher Aide (RSVP) Tiger Woods Foundation" at bounding box center [654, 352] width 530 height 34
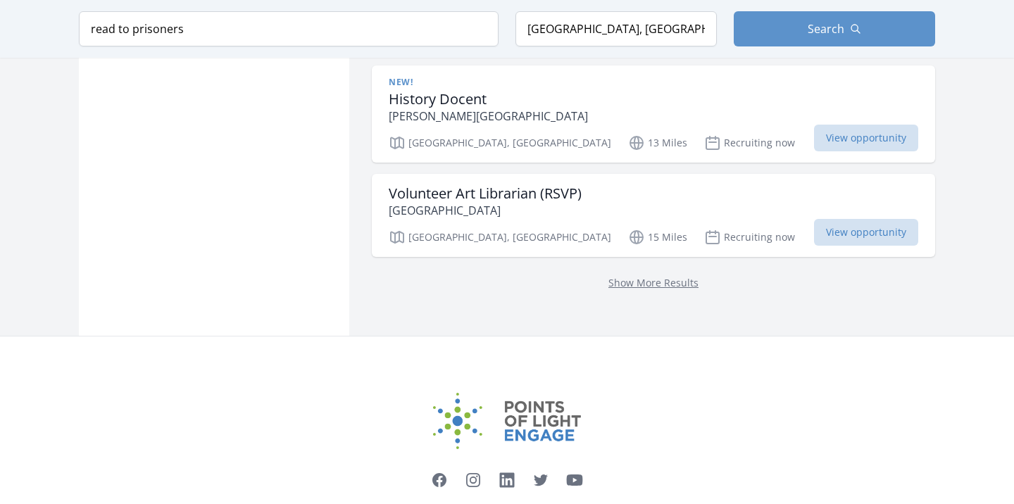
scroll to position [1589, 0]
click at [680, 275] on link "Show More Results" at bounding box center [653, 281] width 90 height 13
